Goal: Transaction & Acquisition: Book appointment/travel/reservation

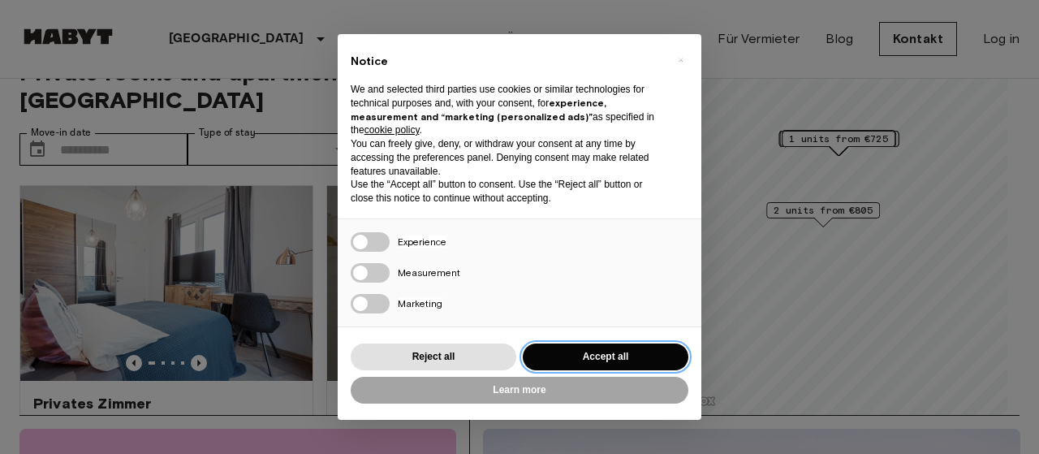
click at [620, 355] on button "Accept all" at bounding box center [606, 356] width 166 height 27
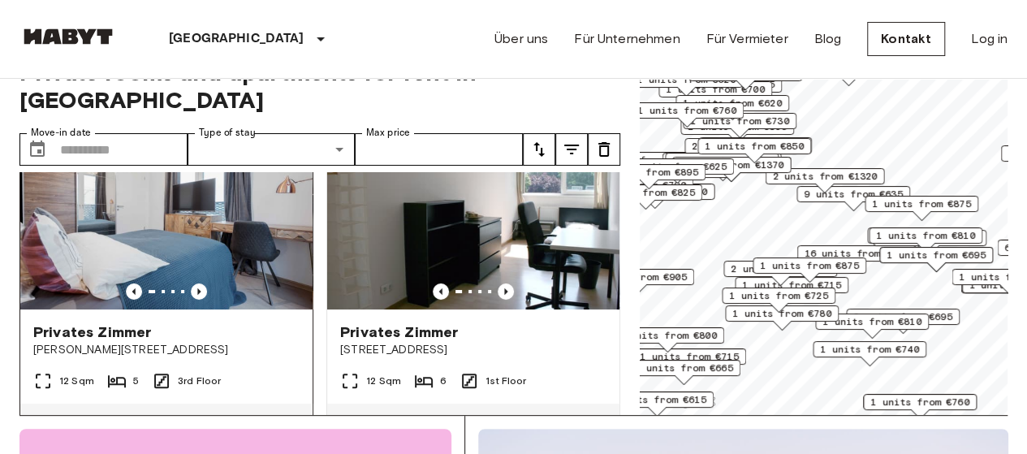
scroll to position [71, 0]
click at [197, 288] on icon "Previous image" at bounding box center [198, 291] width 3 height 6
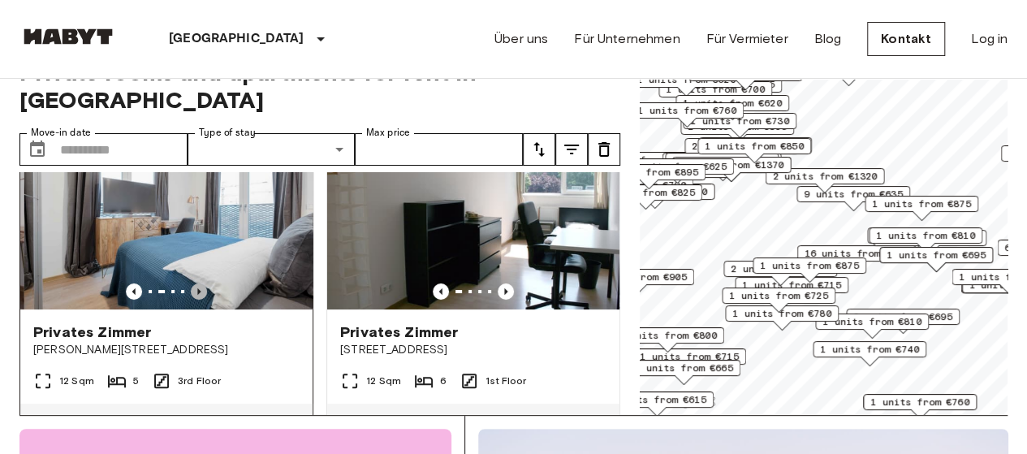
click at [197, 288] on icon "Previous image" at bounding box center [198, 291] width 3 height 6
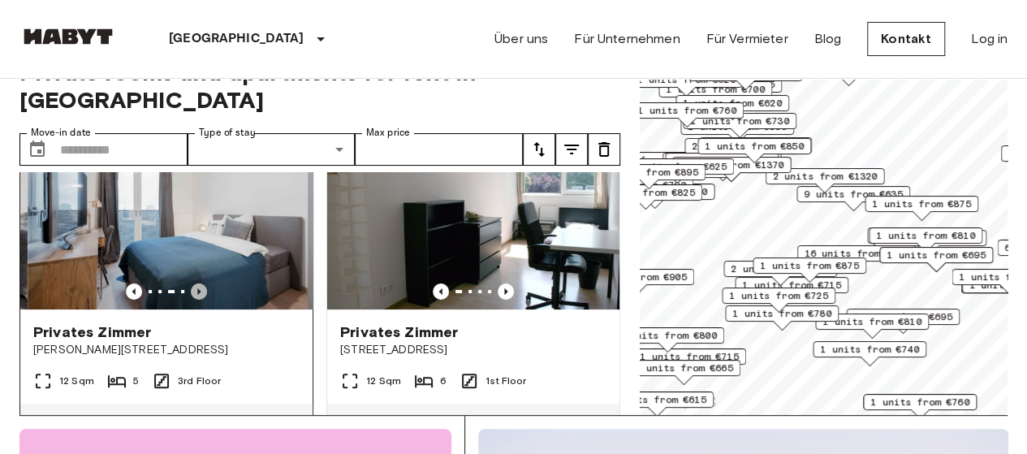
click at [197, 288] on icon "Previous image" at bounding box center [198, 291] width 3 height 6
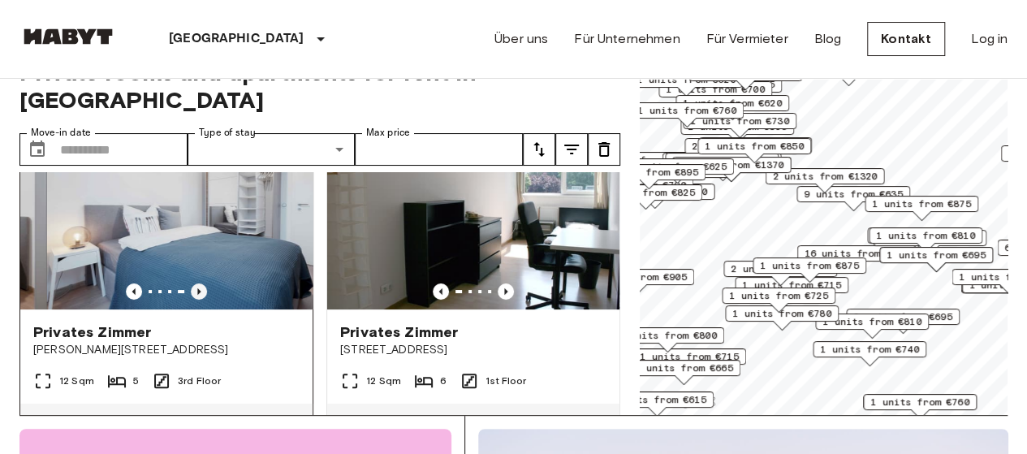
click at [197, 288] on icon "Previous image" at bounding box center [198, 291] width 3 height 6
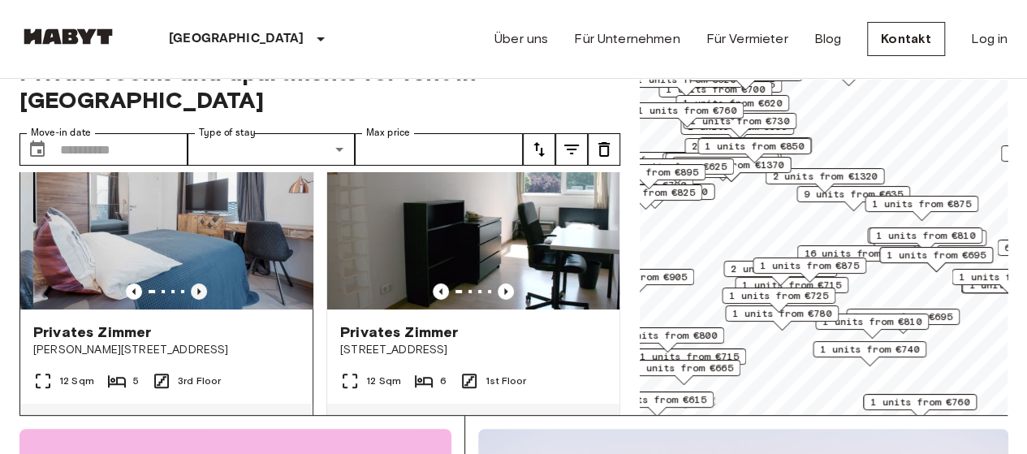
click at [197, 288] on icon "Previous image" at bounding box center [198, 291] width 3 height 6
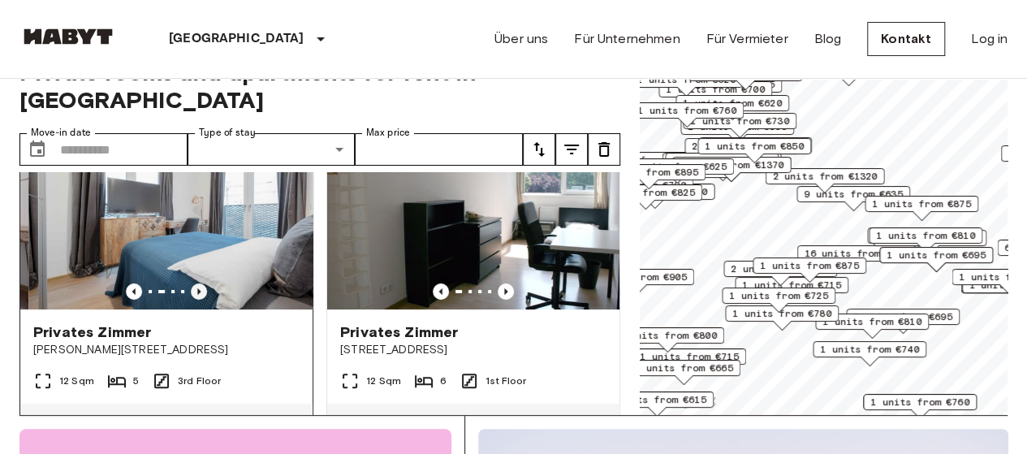
click at [197, 288] on icon "Previous image" at bounding box center [198, 291] width 3 height 6
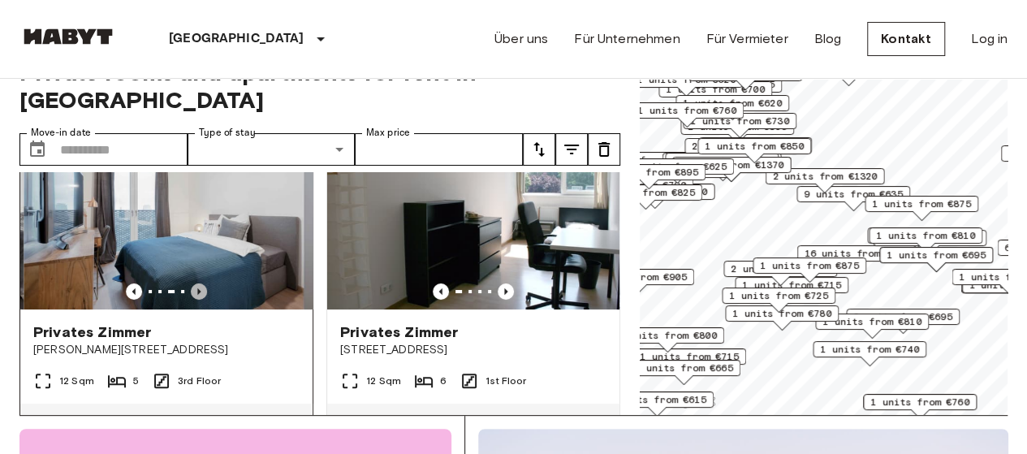
click at [197, 288] on icon "Previous image" at bounding box center [198, 291] width 3 height 6
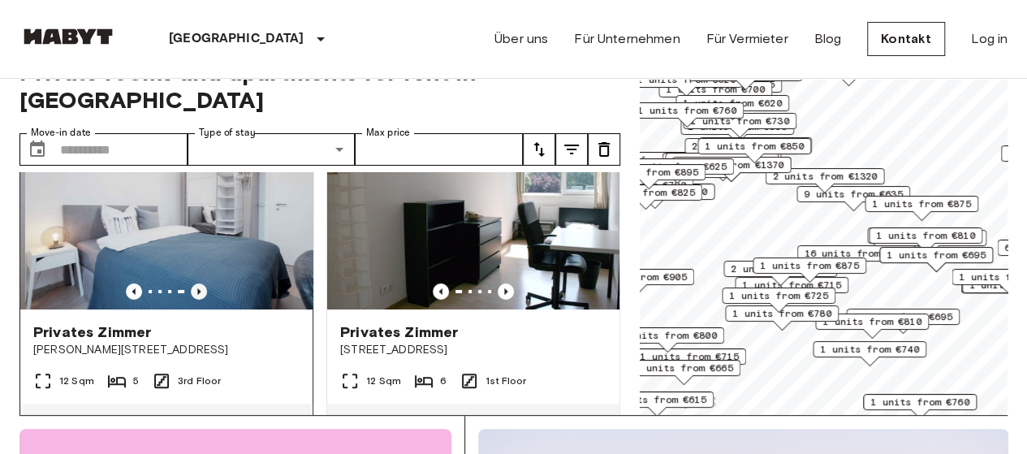
click at [197, 288] on icon "Previous image" at bounding box center [198, 291] width 3 height 6
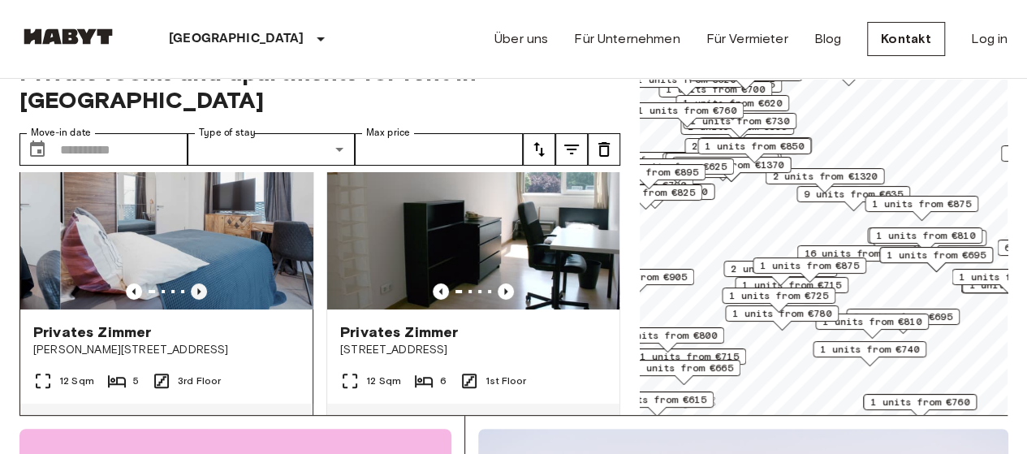
click at [197, 288] on icon "Previous image" at bounding box center [198, 291] width 3 height 6
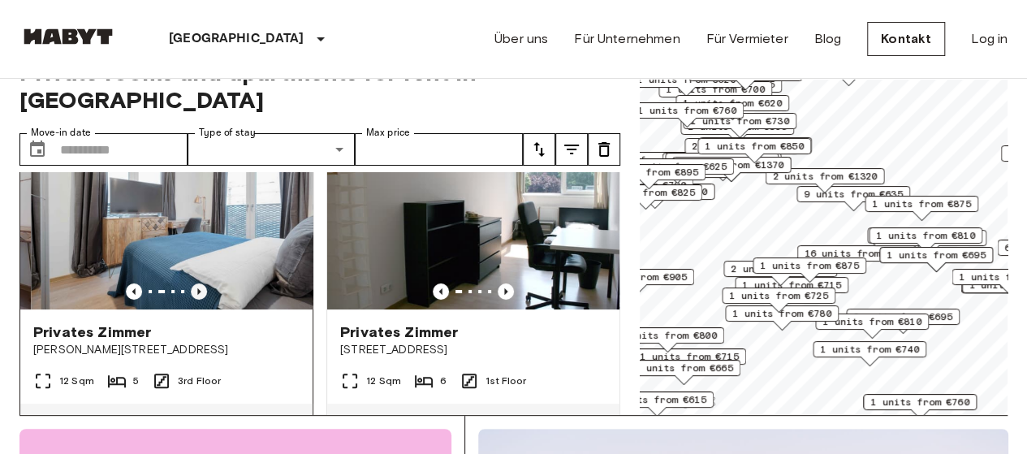
click at [197, 288] on icon "Previous image" at bounding box center [198, 291] width 3 height 6
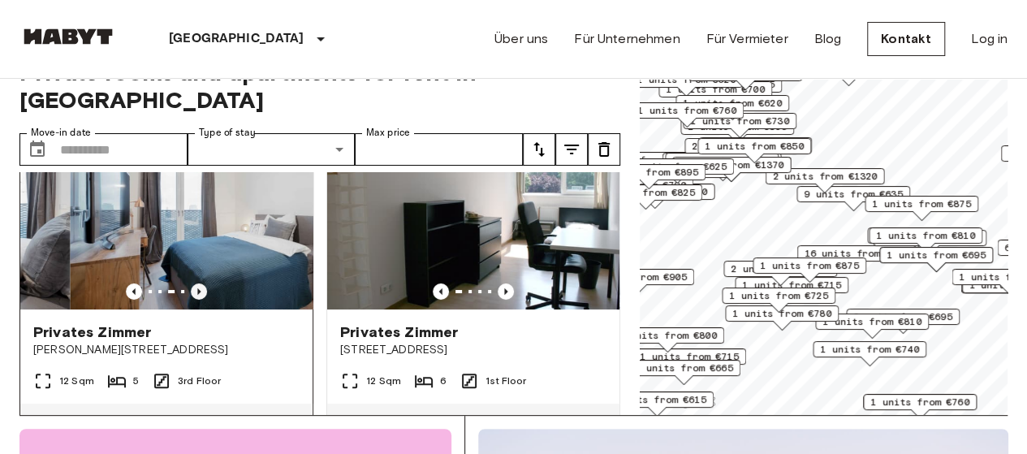
click at [197, 288] on icon "Previous image" at bounding box center [198, 291] width 3 height 6
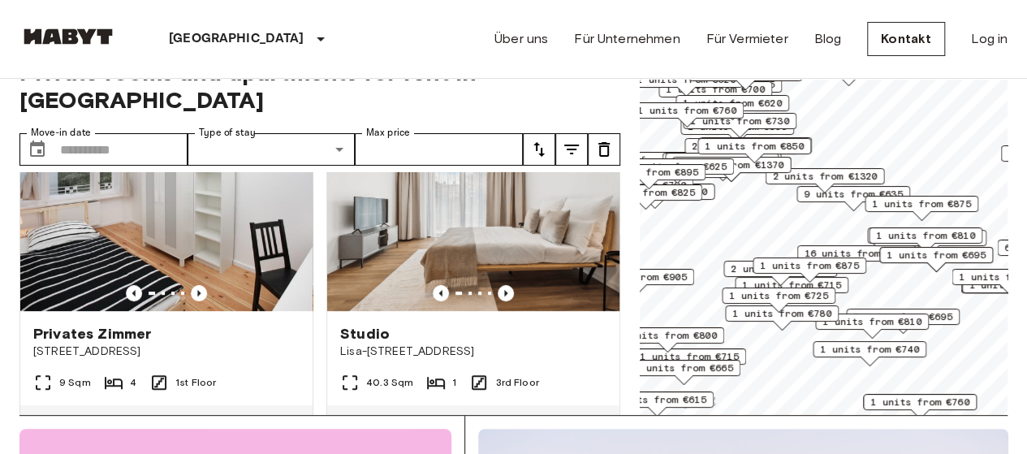
scroll to position [430, 0]
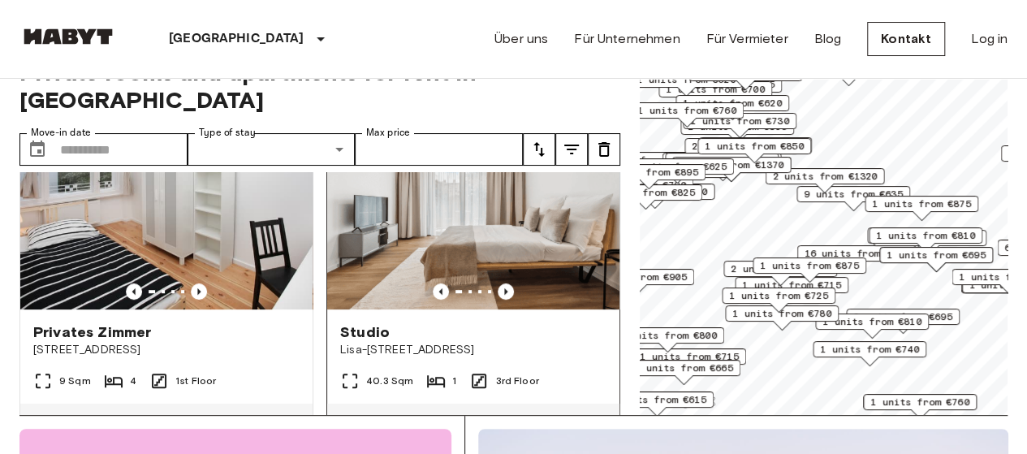
click at [476, 201] on img at bounding box center [473, 211] width 292 height 195
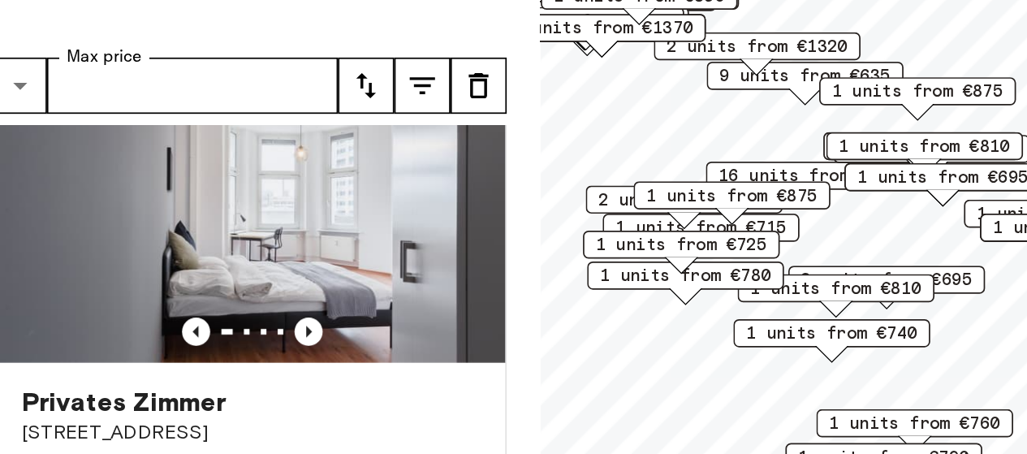
scroll to position [40, 0]
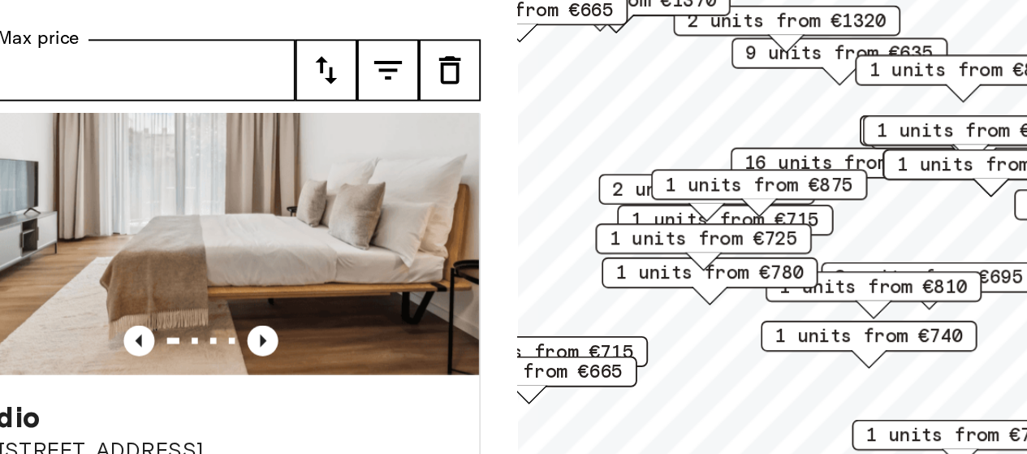
click at [733, 257] on span "1 units from €780" at bounding box center [740, 255] width 99 height 15
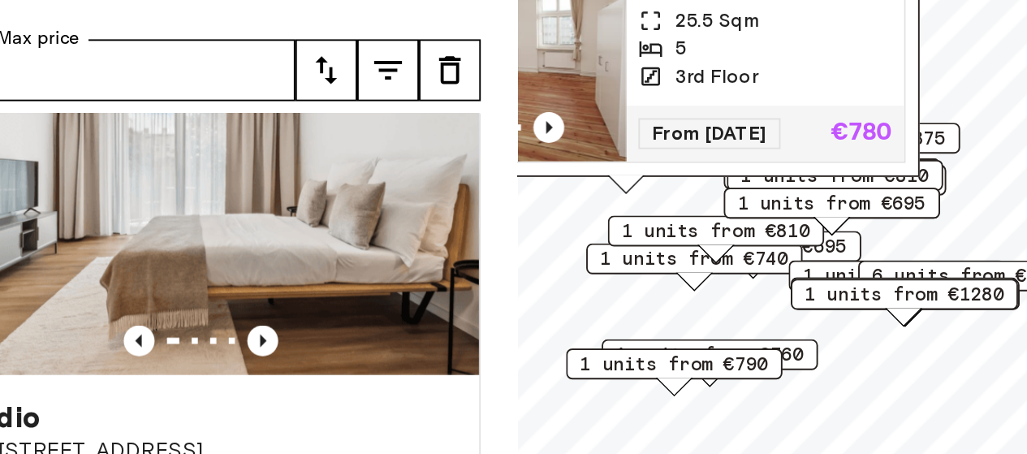
scroll to position [40, 0]
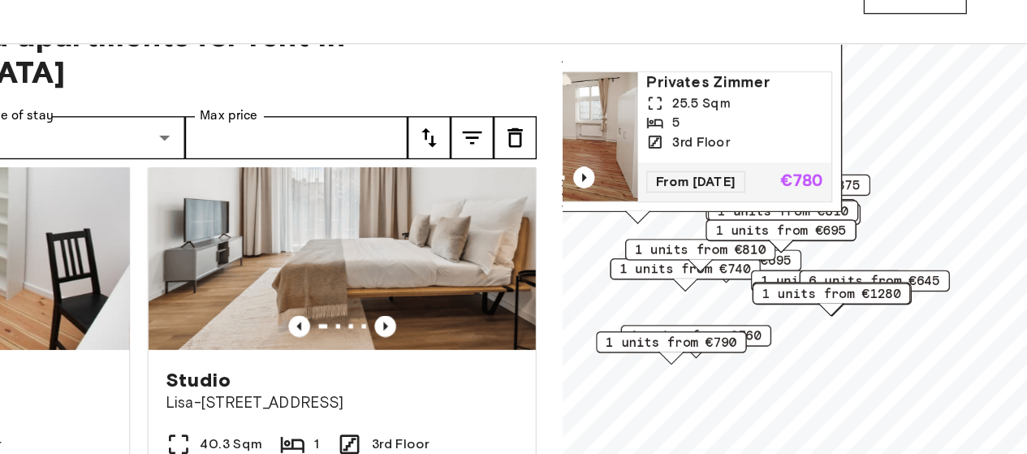
click at [624, 293] on div "Private rooms and apartments for rent in Berlin Move-in date ​ Move-in date Typ…" at bounding box center [513, 227] width 988 height 376
click at [804, 217] on span "1 units from €695" at bounding box center [804, 219] width 99 height 15
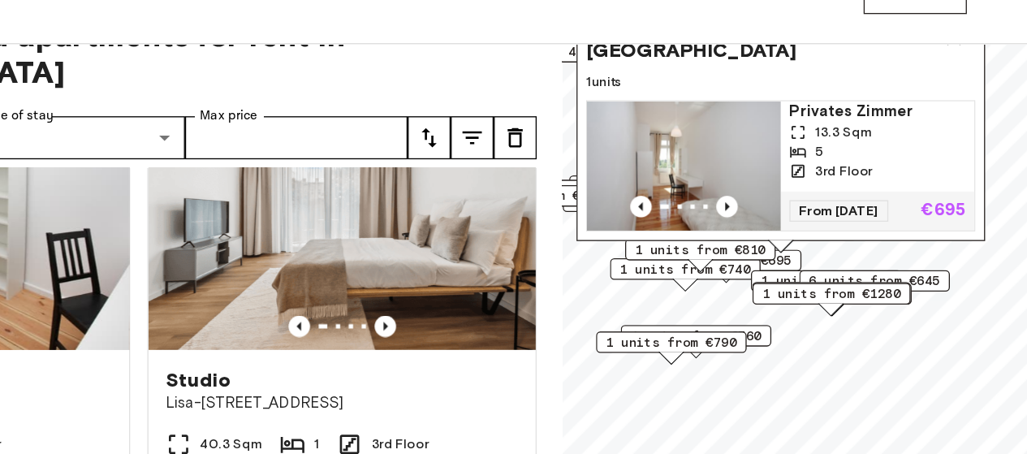
click at [821, 275] on div "1 units from €1280" at bounding box center [843, 271] width 119 height 25
click at [812, 270] on span "1 units from €1280" at bounding box center [843, 267] width 105 height 15
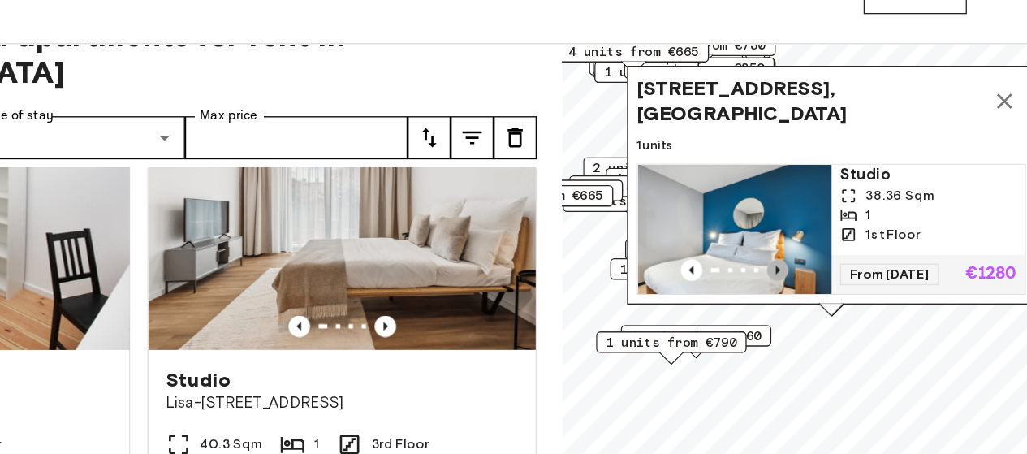
click at [801, 241] on icon "Previous image" at bounding box center [802, 249] width 16 height 16
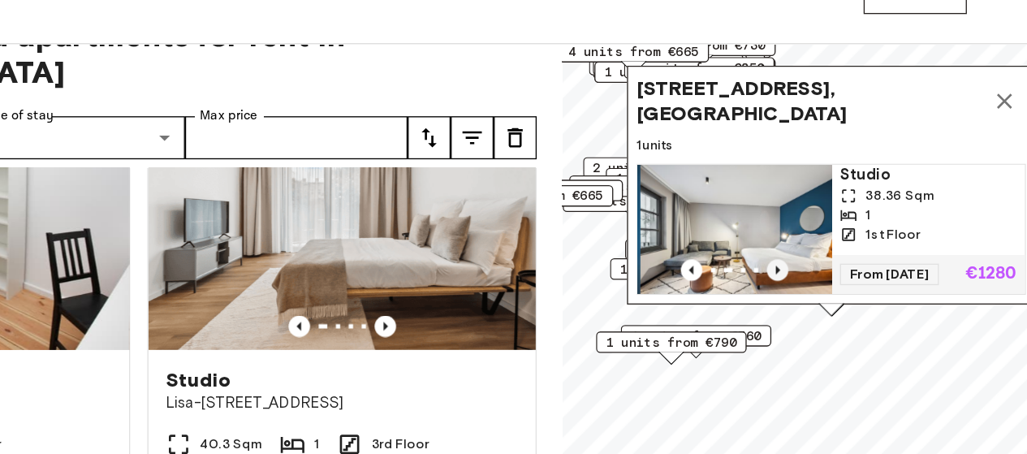
click at [801, 241] on icon "Previous image" at bounding box center [802, 249] width 16 height 16
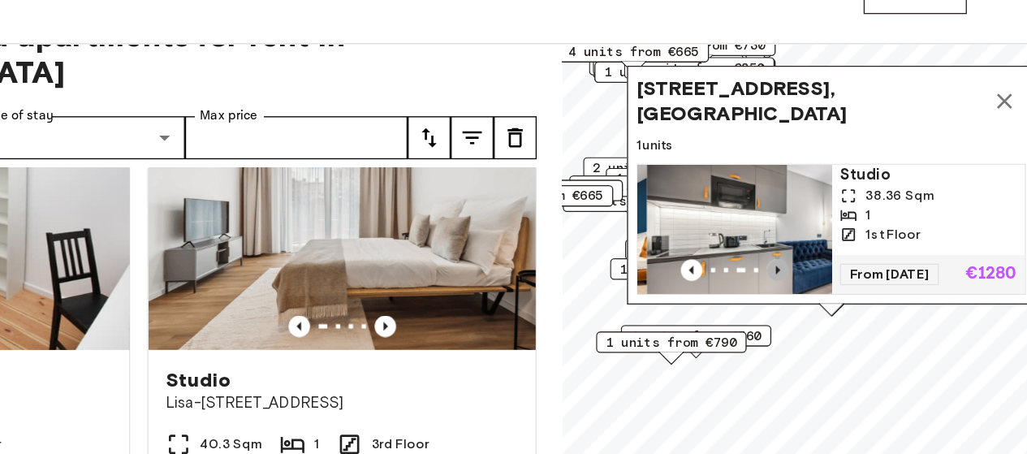
click at [801, 241] on icon "Previous image" at bounding box center [802, 249] width 16 height 16
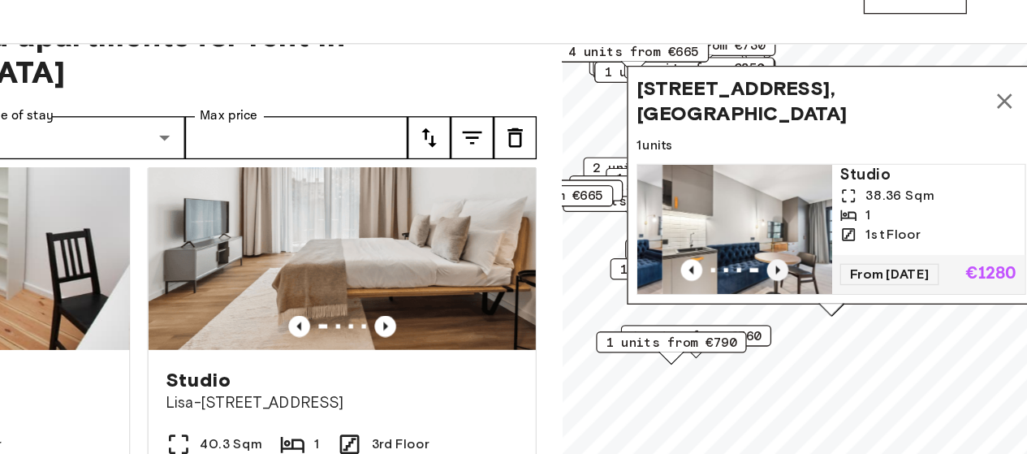
click at [801, 241] on icon "Previous image" at bounding box center [802, 249] width 16 height 16
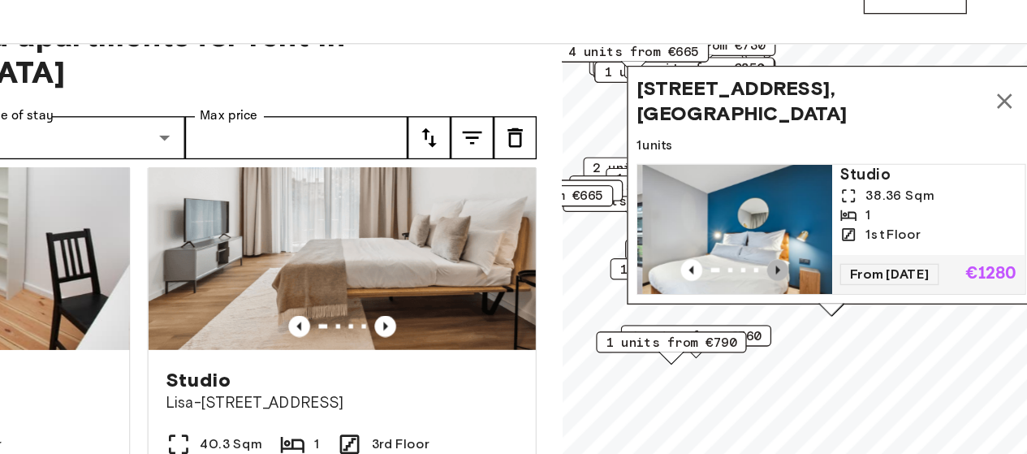
click at [801, 241] on icon "Previous image" at bounding box center [802, 249] width 16 height 16
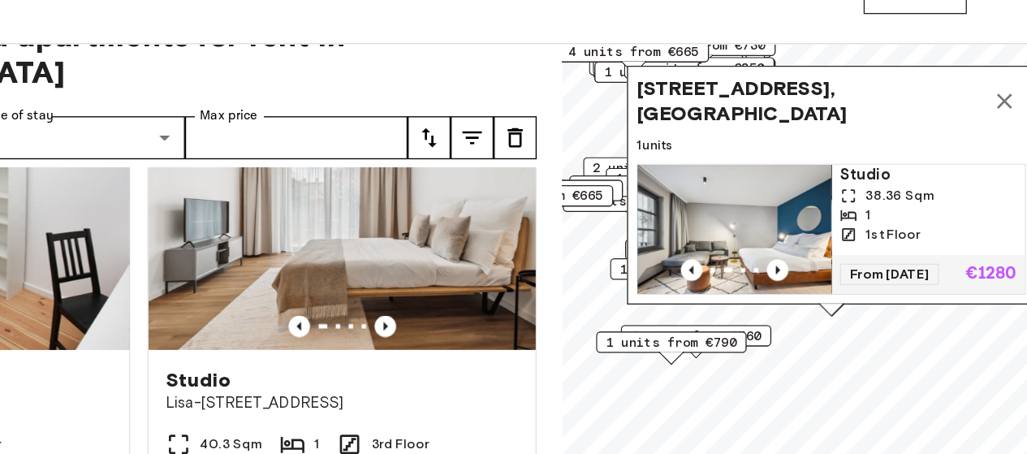
click at [798, 184] on img "Map marker" at bounding box center [770, 218] width 146 height 97
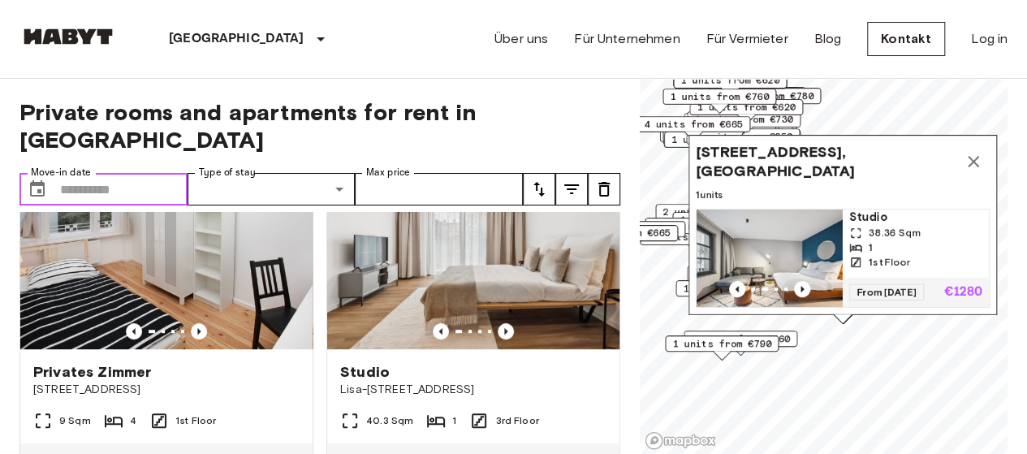
click at [177, 173] on input "Move-in date" at bounding box center [123, 189] width 127 height 32
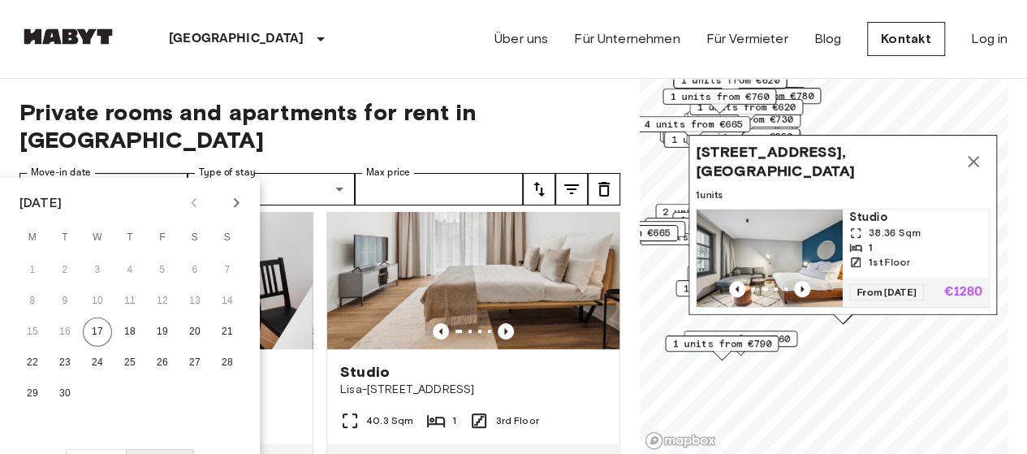
click at [240, 200] on icon "Next month" at bounding box center [236, 202] width 19 height 19
click at [60, 287] on div "6 7 8 9 10 11 12" at bounding box center [130, 301] width 260 height 29
click at [65, 300] on button "7" at bounding box center [64, 301] width 29 height 29
type input "**********"
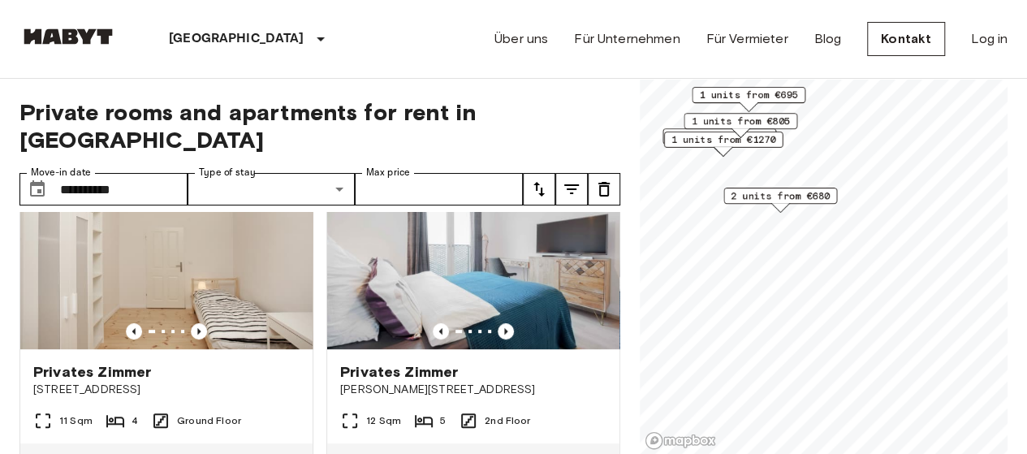
click at [229, 166] on label "Type of stay" at bounding box center [227, 173] width 57 height 14
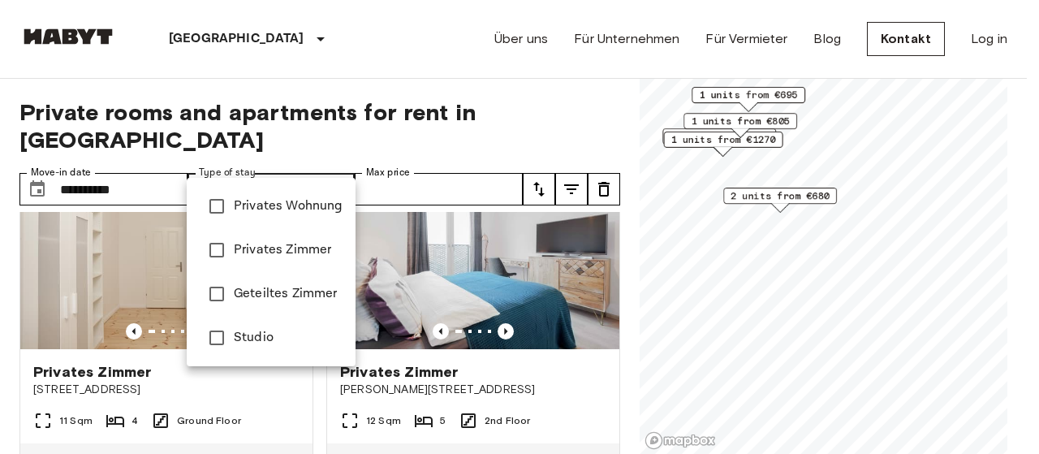
click at [334, 153] on div at bounding box center [519, 227] width 1039 height 454
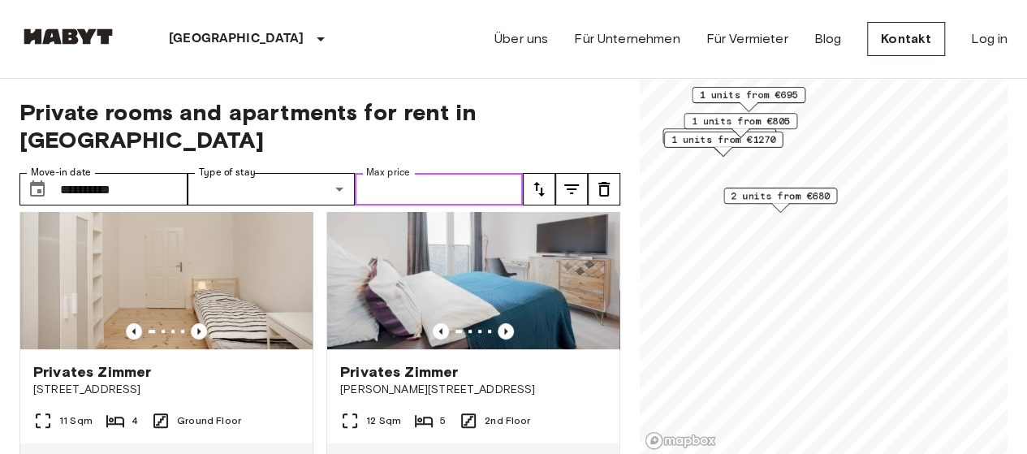
click at [404, 173] on input "Max price" at bounding box center [439, 189] width 168 height 32
click at [597, 127] on div "**********" at bounding box center [319, 267] width 601 height 376
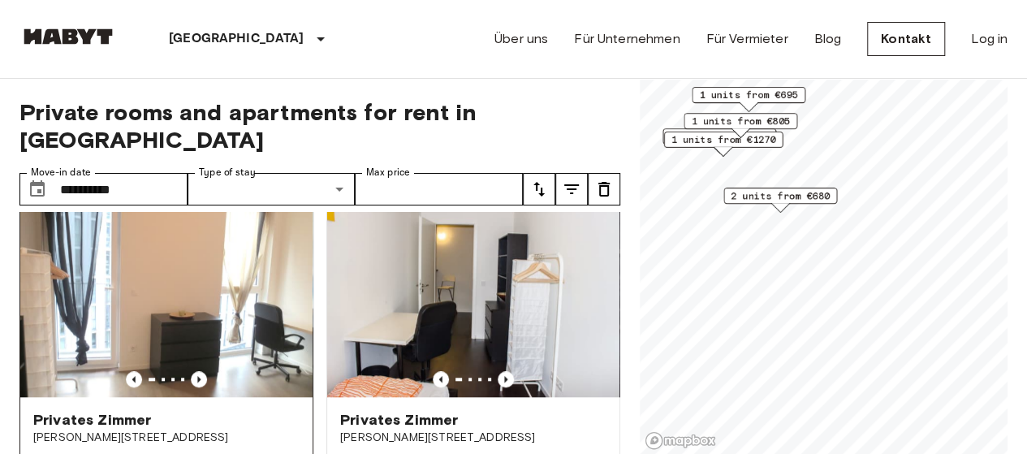
scroll to position [737, 0]
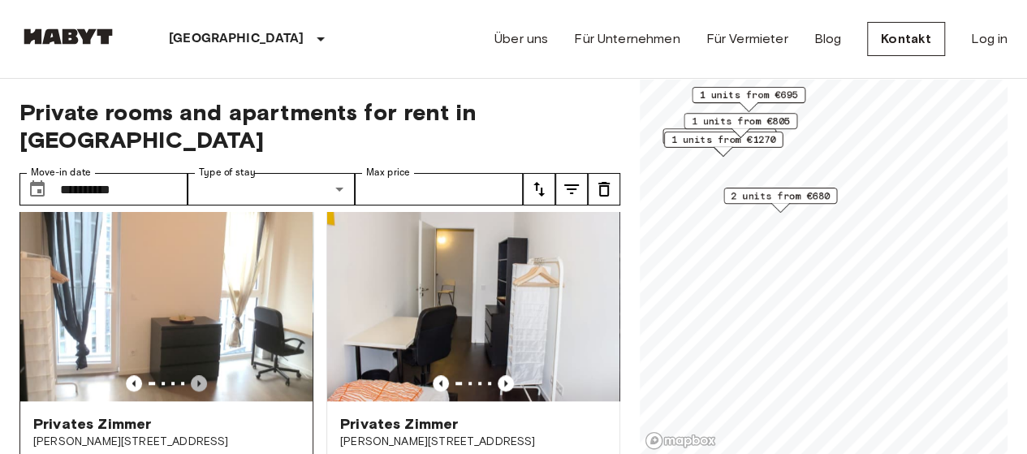
click at [191, 375] on icon "Previous image" at bounding box center [199, 383] width 16 height 16
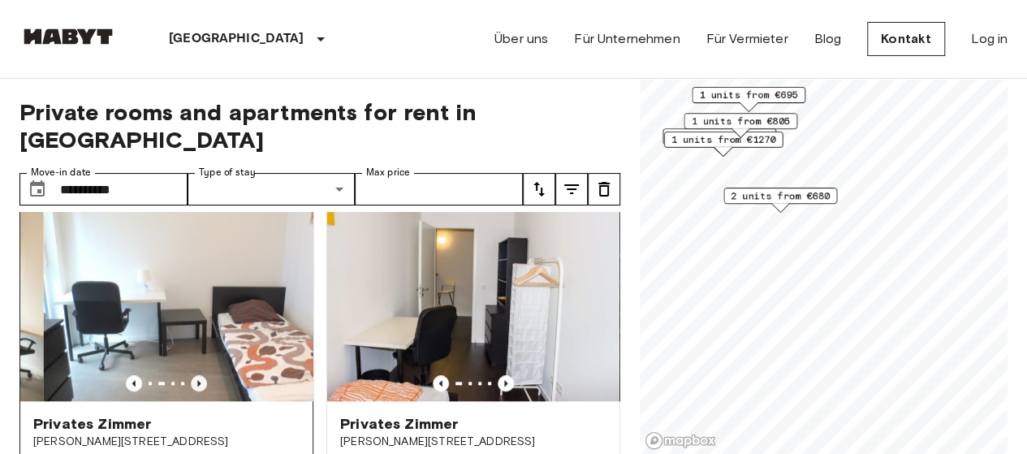
click at [191, 375] on icon "Previous image" at bounding box center [199, 383] width 16 height 16
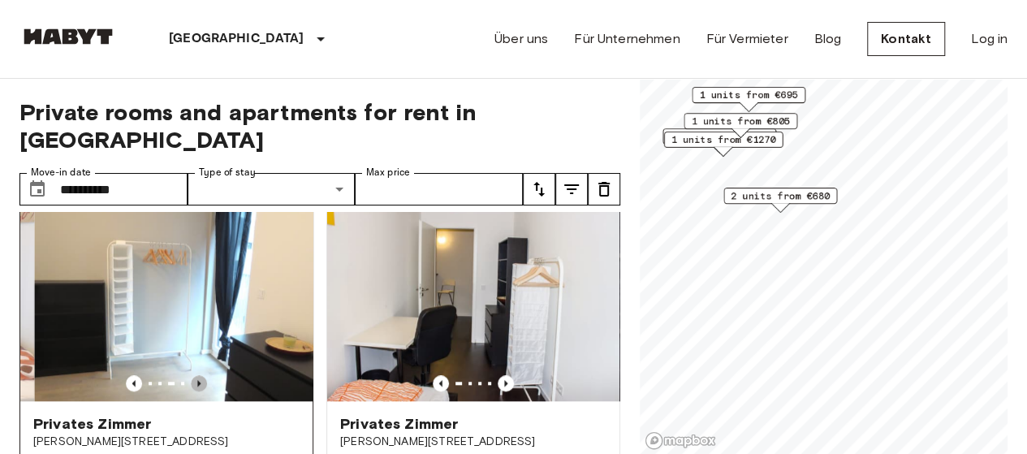
click at [191, 375] on icon "Previous image" at bounding box center [199, 383] width 16 height 16
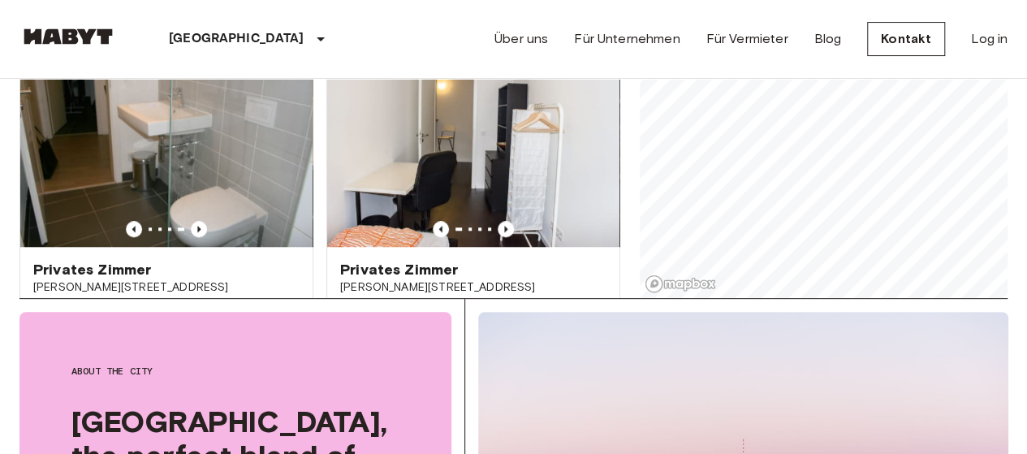
scroll to position [0, 0]
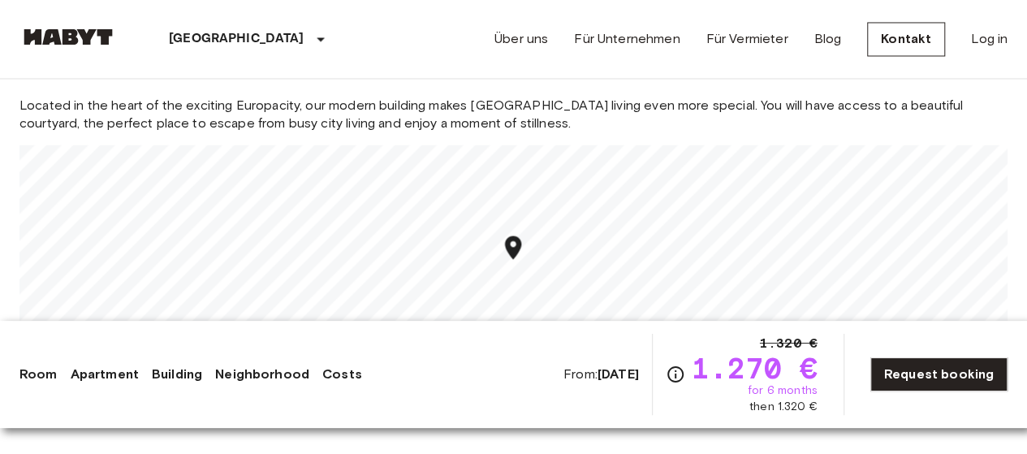
scroll to position [1445, 0]
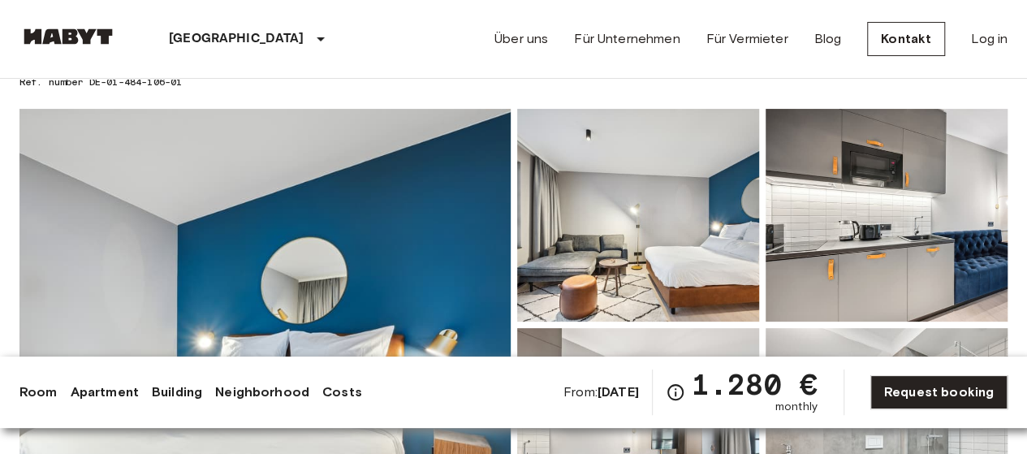
scroll to position [96, 0]
